Goal: Task Accomplishment & Management: Complete application form

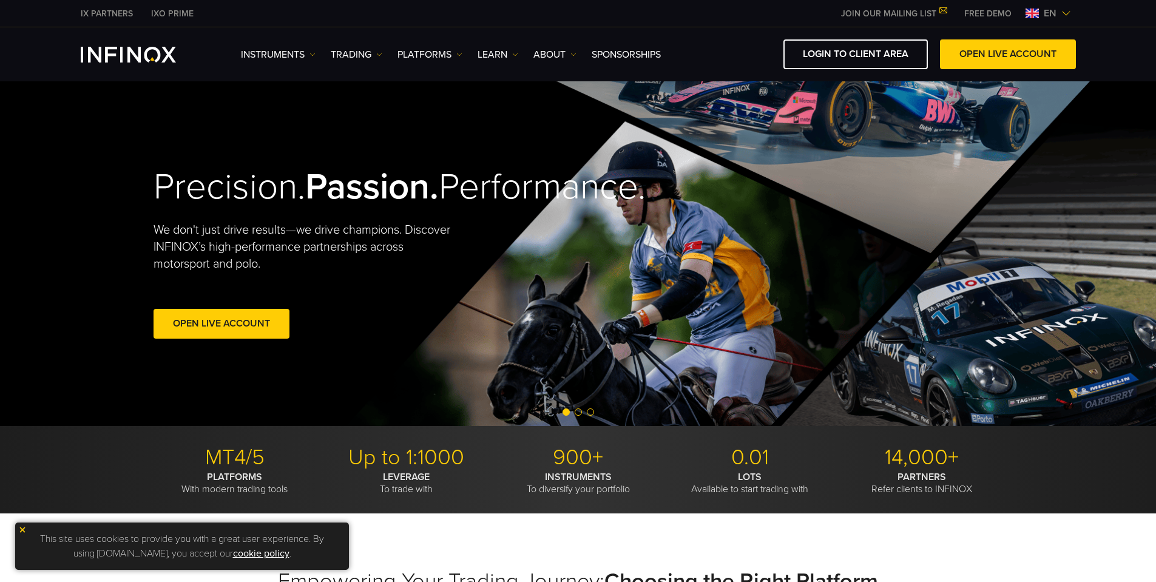
click at [1048, 12] on span "en" at bounding box center [1050, 13] width 22 height 15
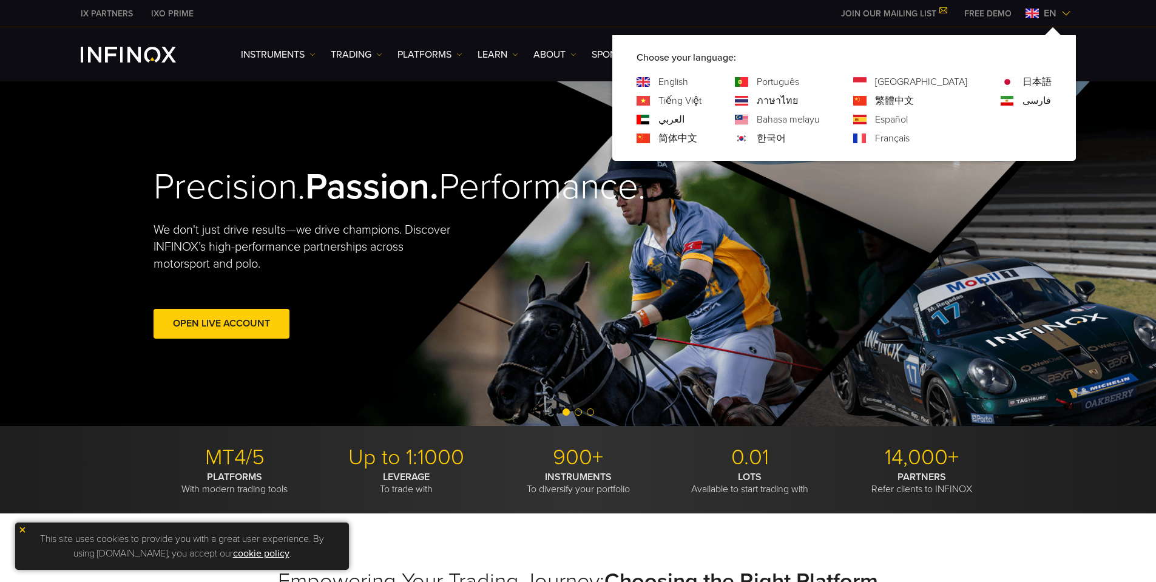
click at [786, 139] on link "한국어" at bounding box center [771, 138] width 29 height 15
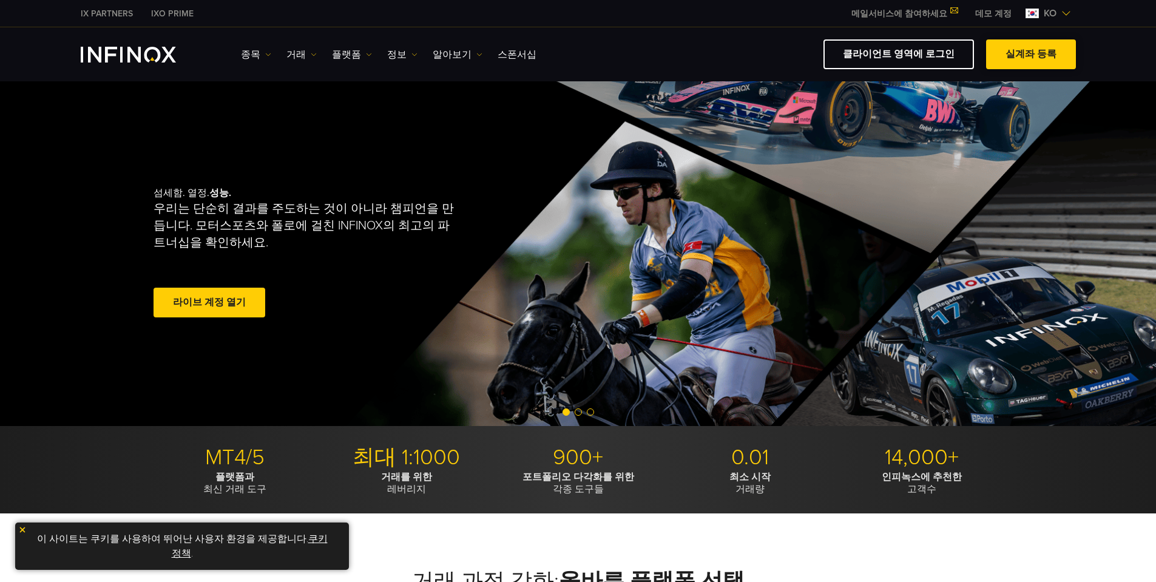
click at [1046, 57] on link "실계좌 등록" at bounding box center [1031, 54] width 90 height 30
